Goal: Register for event/course

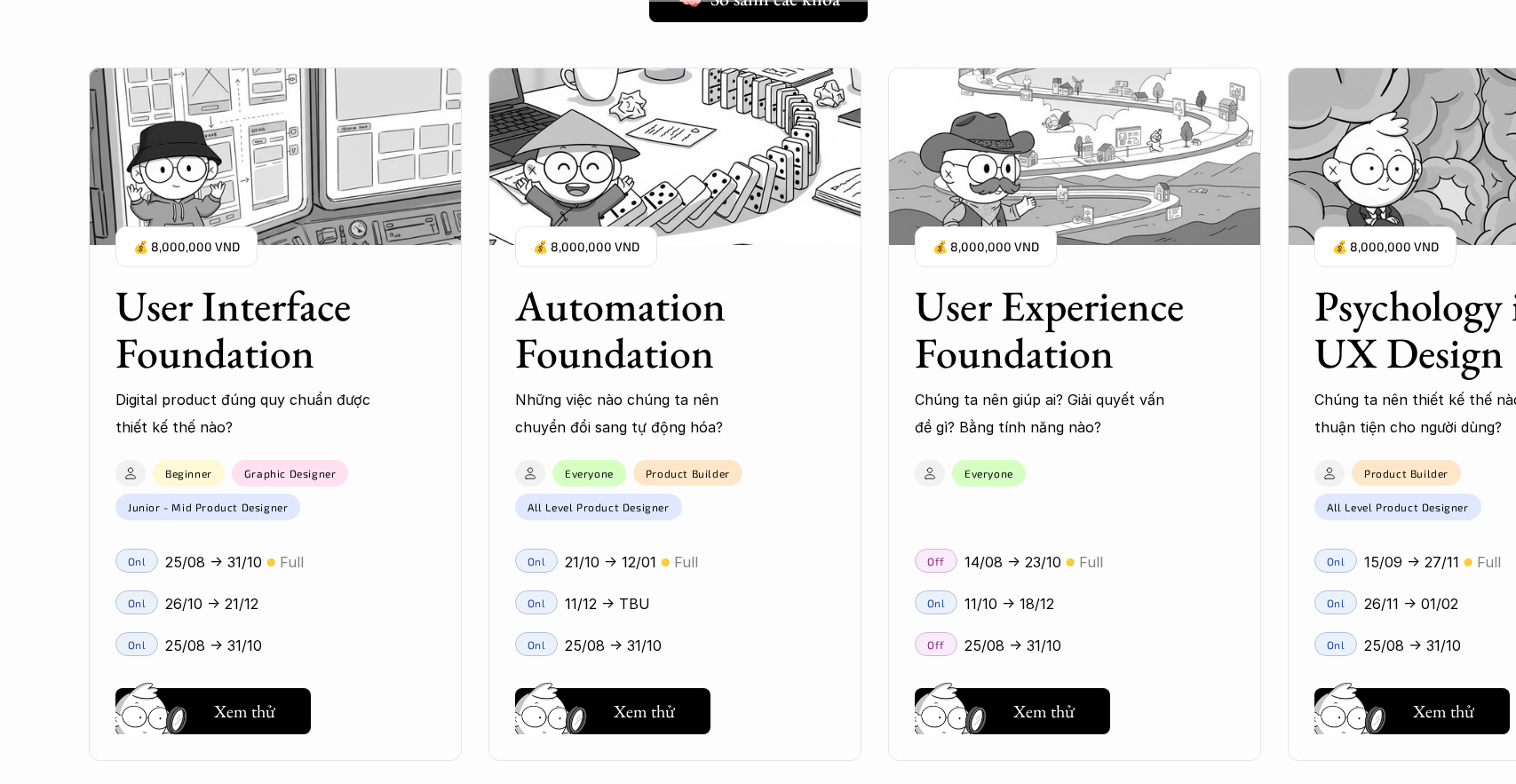
scroll to position [1589, 0]
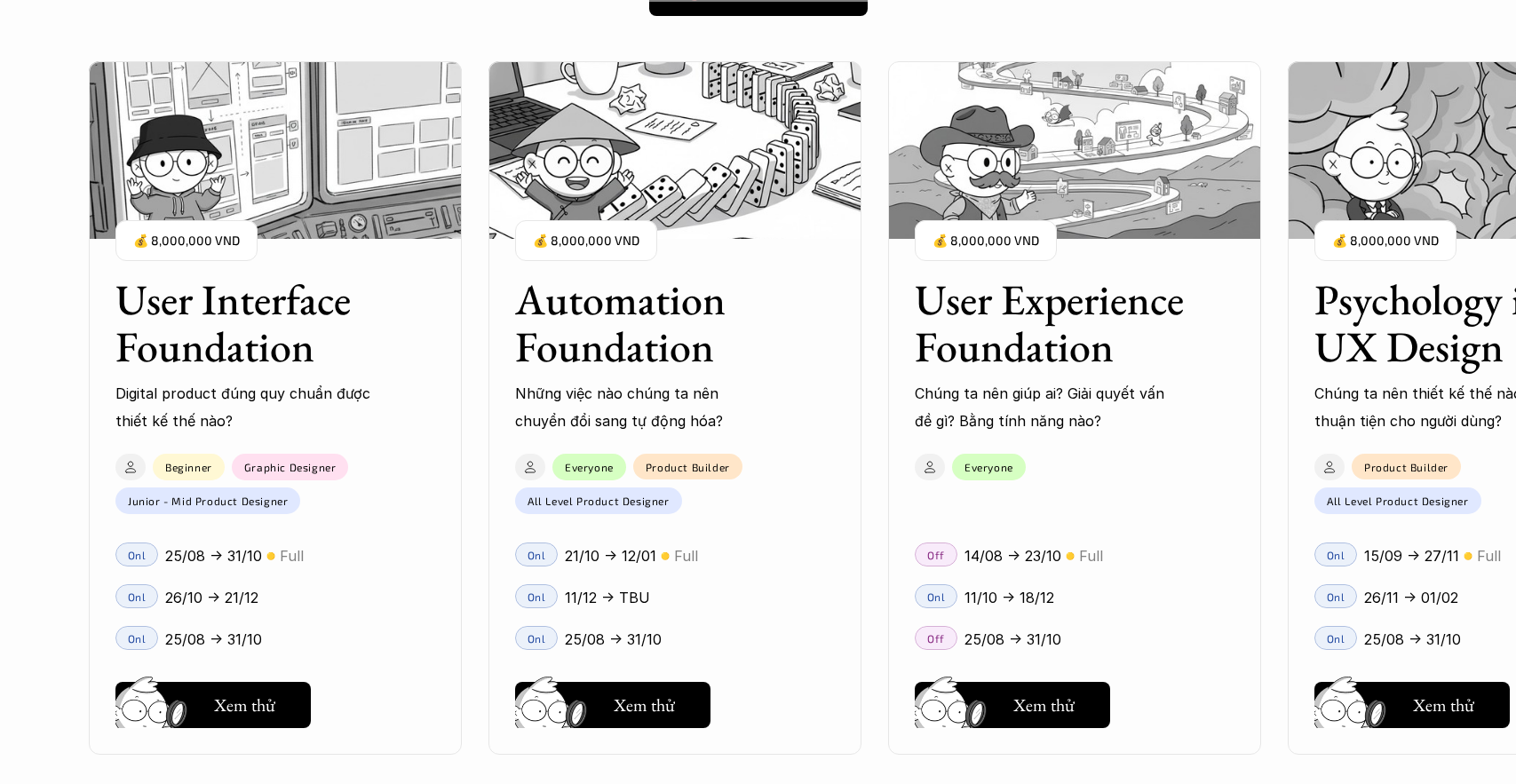
click at [927, 17] on div "User Interface Foundation Digital product đúng quy chuẩn được thiết kế thế nào?…" at bounding box center [1075, 408] width 1972 height 784
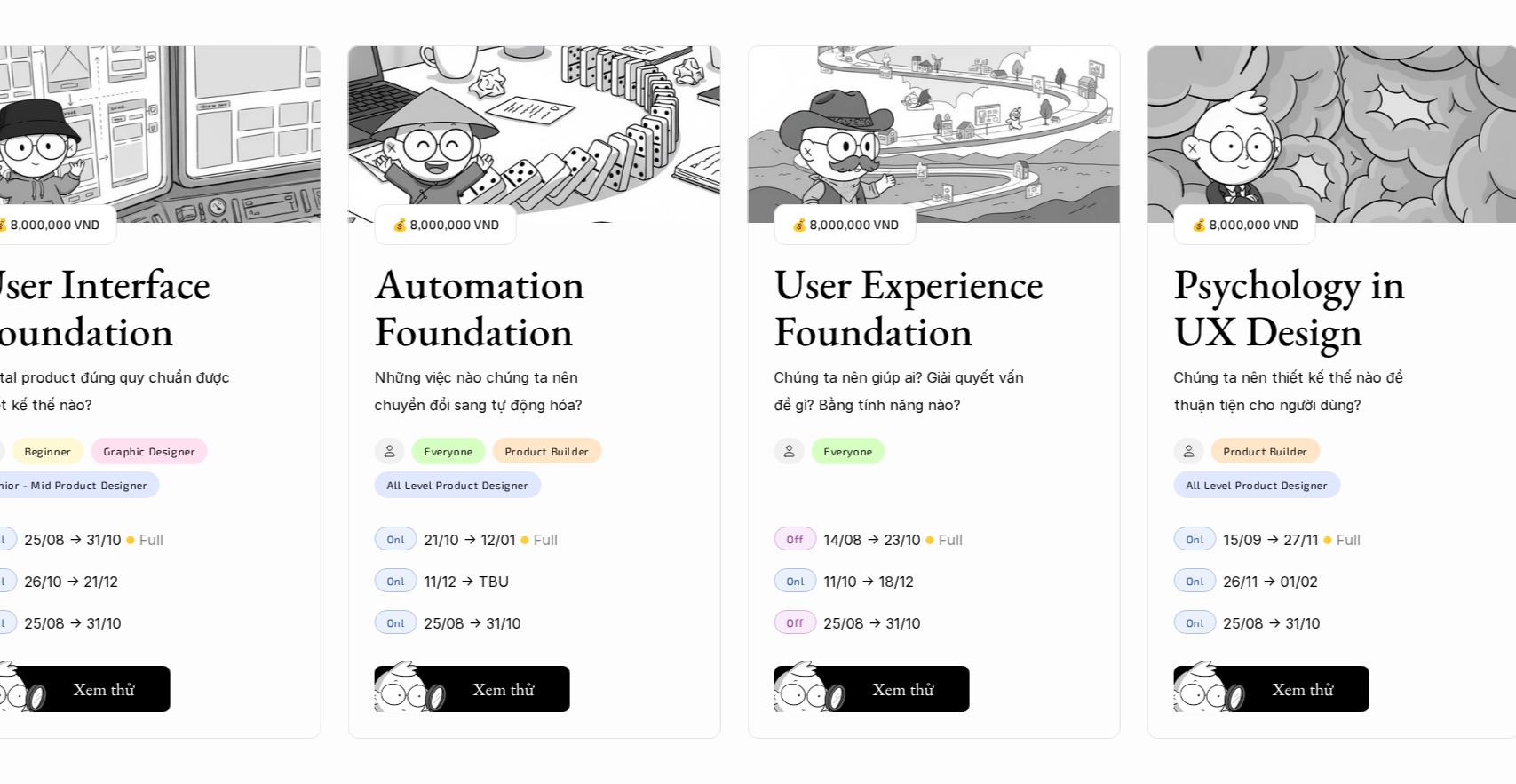
scroll to position [1799, 0]
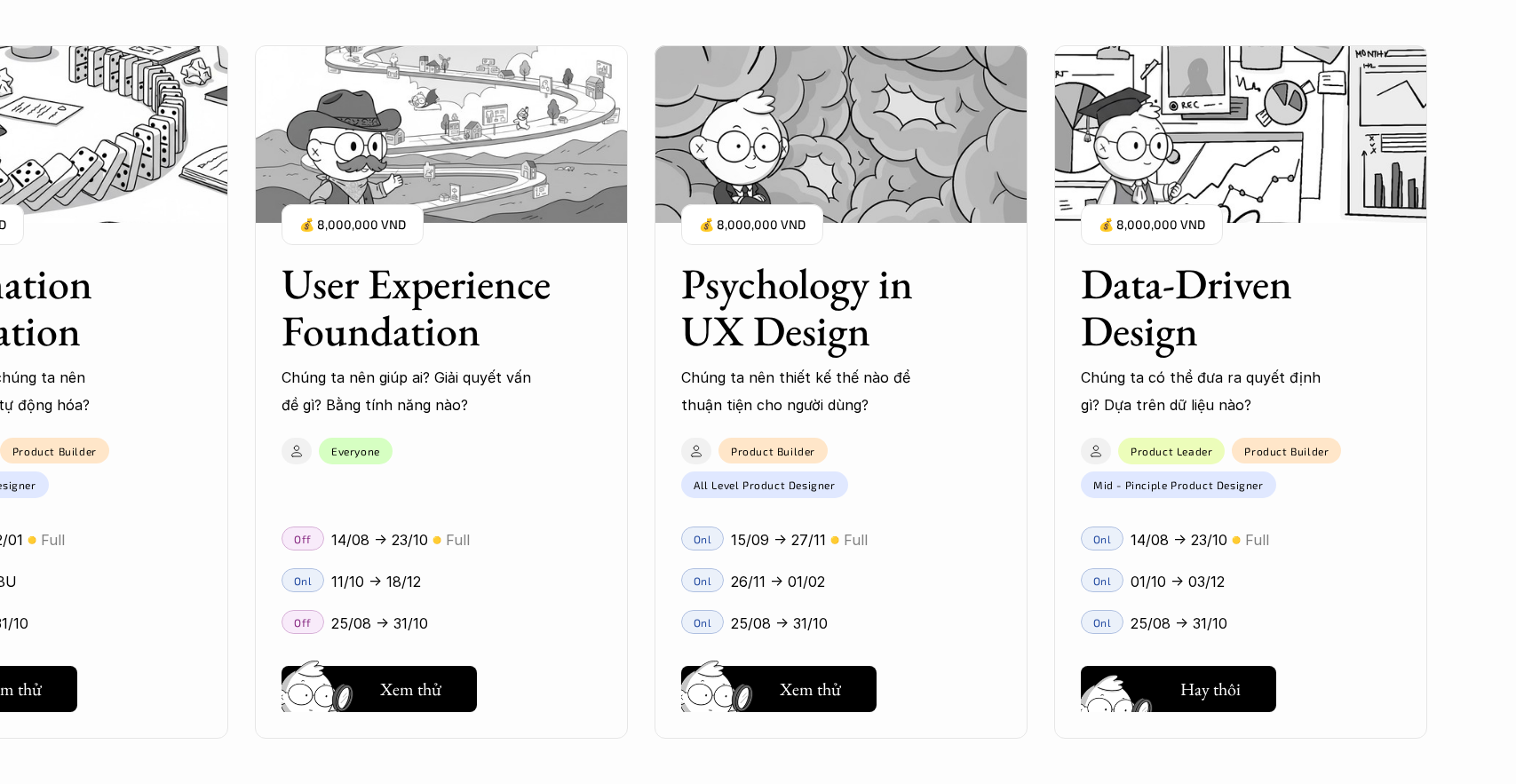
click at [1181, 672] on button "Hay thôi Xem thử" at bounding box center [1179, 689] width 195 height 46
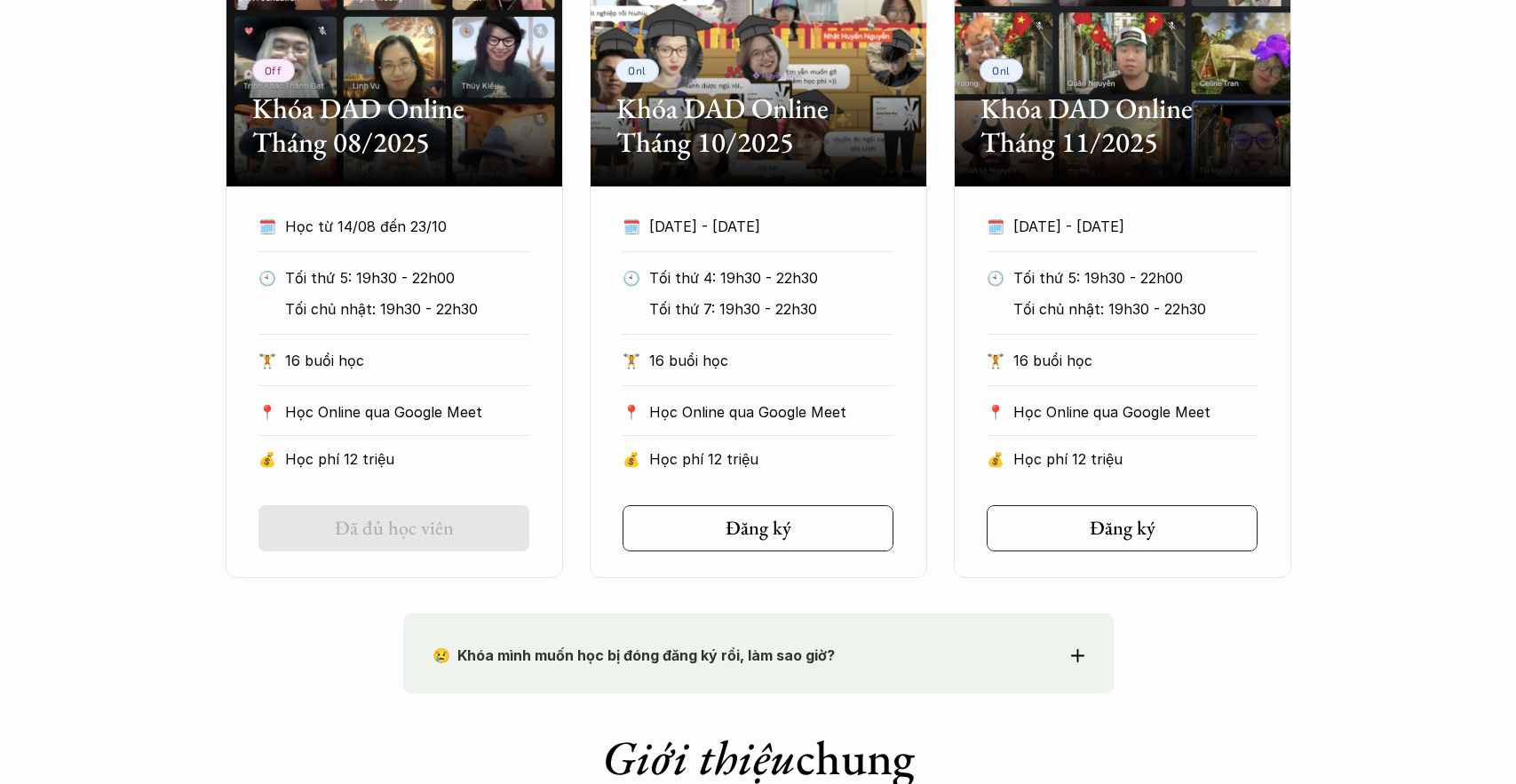
scroll to position [1126, 0]
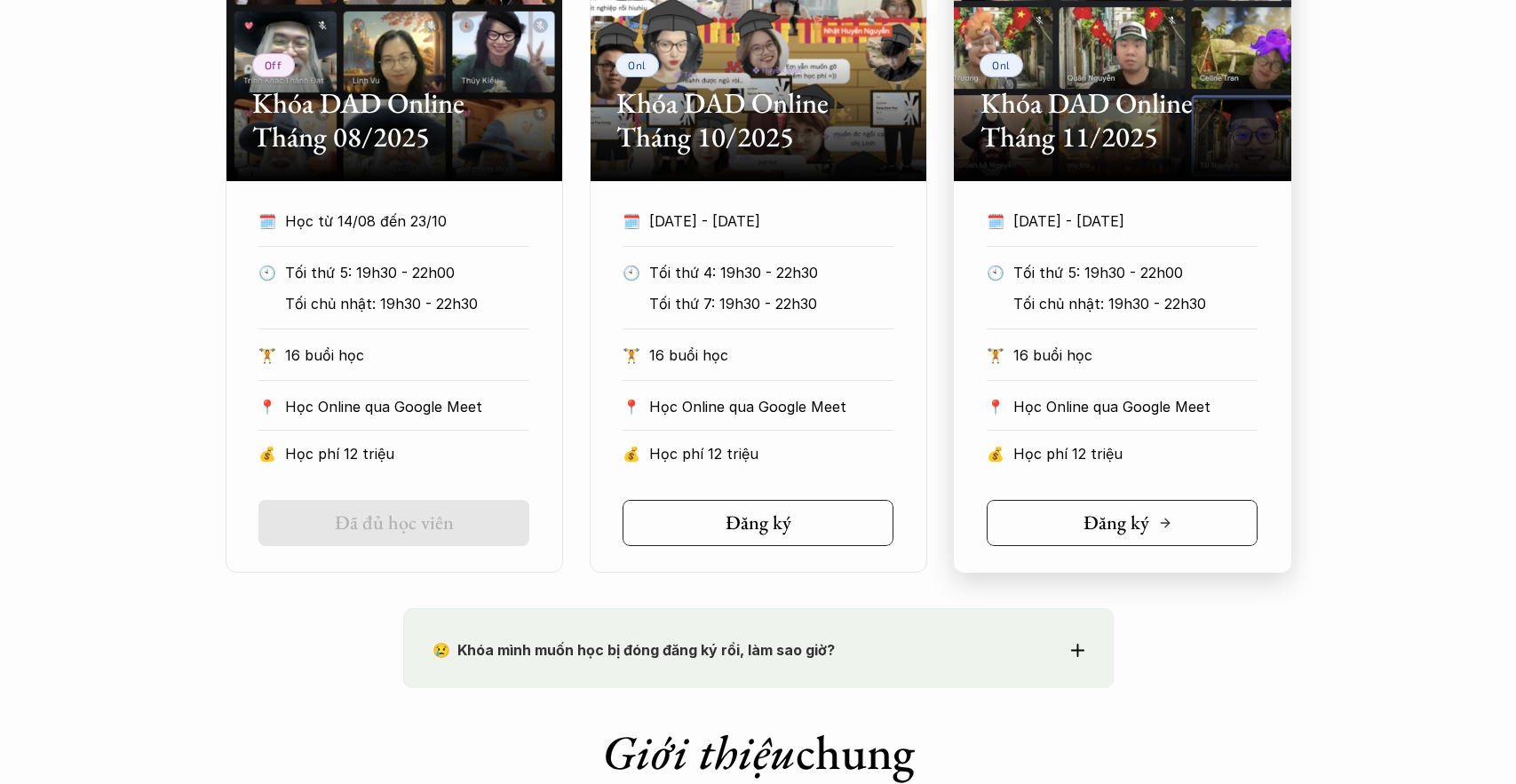
click at [1147, 517] on h5 "Đăng ký" at bounding box center [1116, 523] width 66 height 23
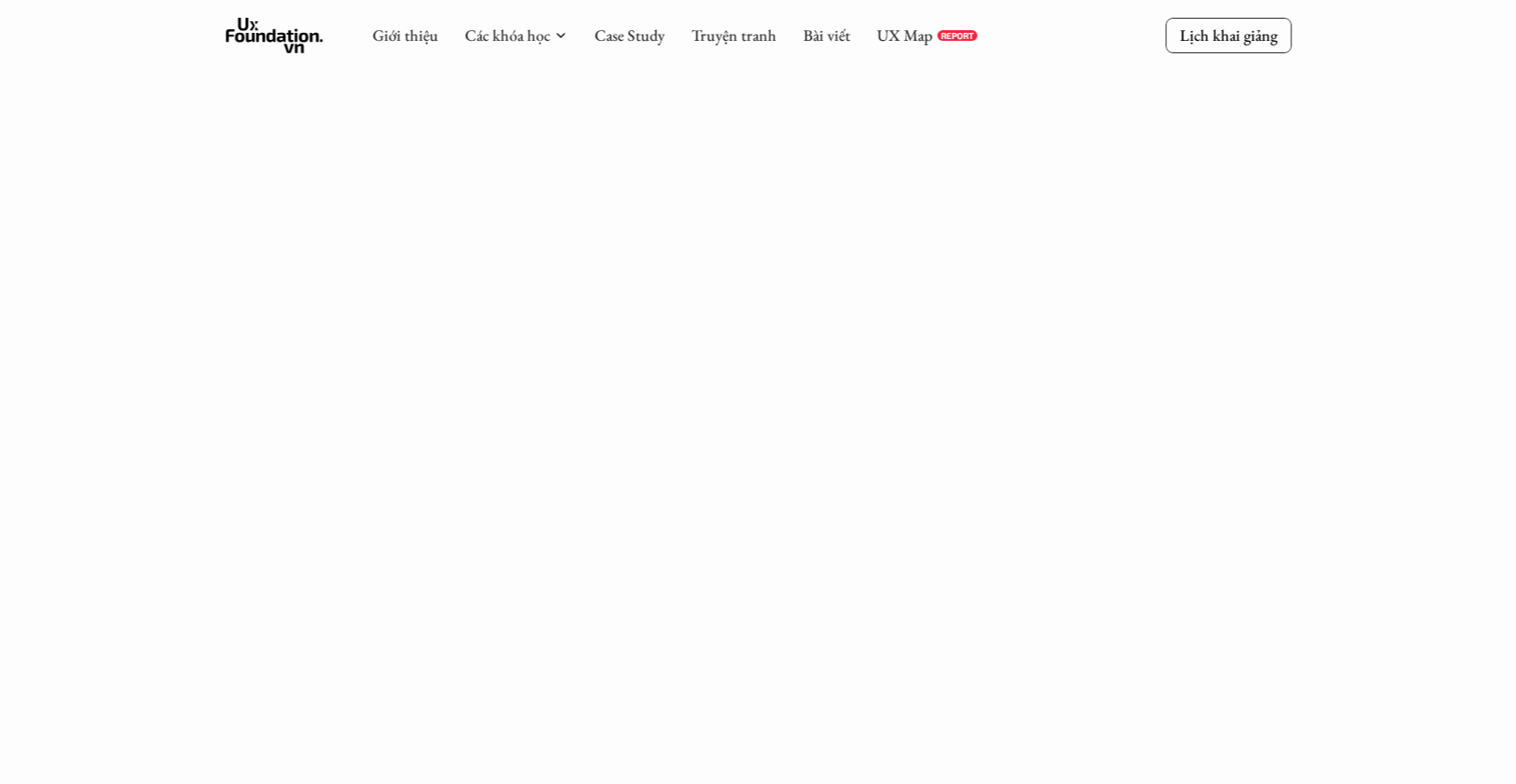
scroll to position [257, 0]
